Goal: Information Seeking & Learning: Learn about a topic

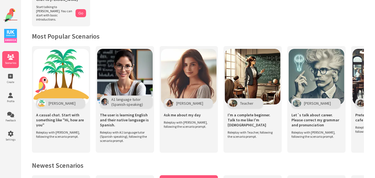
scroll to position [111, 0]
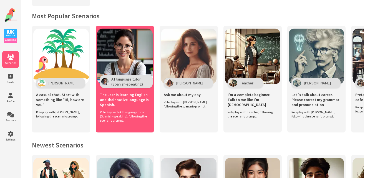
click at [130, 56] on img at bounding box center [125, 57] width 56 height 56
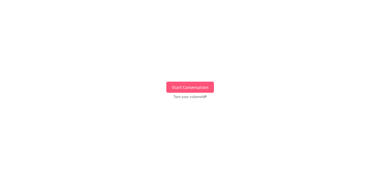
click at [192, 87] on button "Start Conversation" at bounding box center [190, 87] width 48 height 11
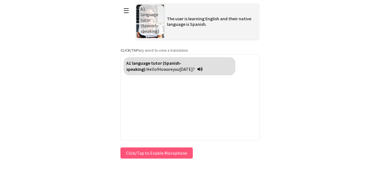
click at [141, 151] on button "Click/Tap to Enable Microphone" at bounding box center [156, 153] width 72 height 11
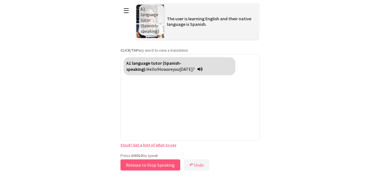
click at [148, 163] on button "Release to Stop Speaking" at bounding box center [150, 165] width 60 height 11
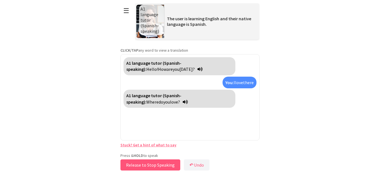
click at [143, 164] on button "Release to Stop Speaking" at bounding box center [150, 165] width 60 height 11
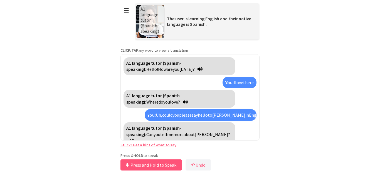
scroll to position [8, 0]
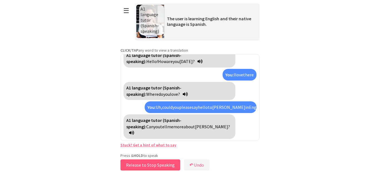
click at [162, 166] on button "Release to Stop Speaking" at bounding box center [150, 165] width 60 height 11
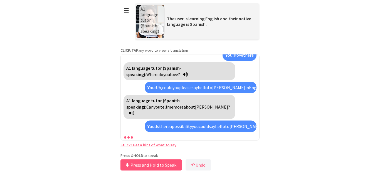
scroll to position [46, 0]
